Goal: Transaction & Acquisition: Purchase product/service

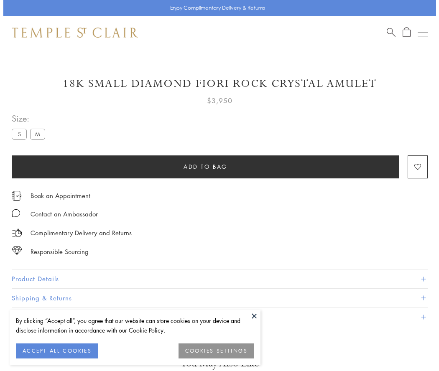
scroll to position [26, 0]
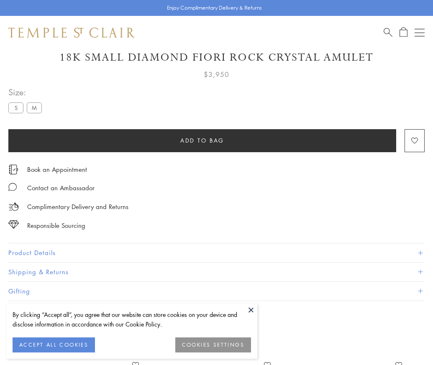
click at [202, 140] on span "Add to bag" at bounding box center [202, 140] width 44 height 9
